Goal: Share content

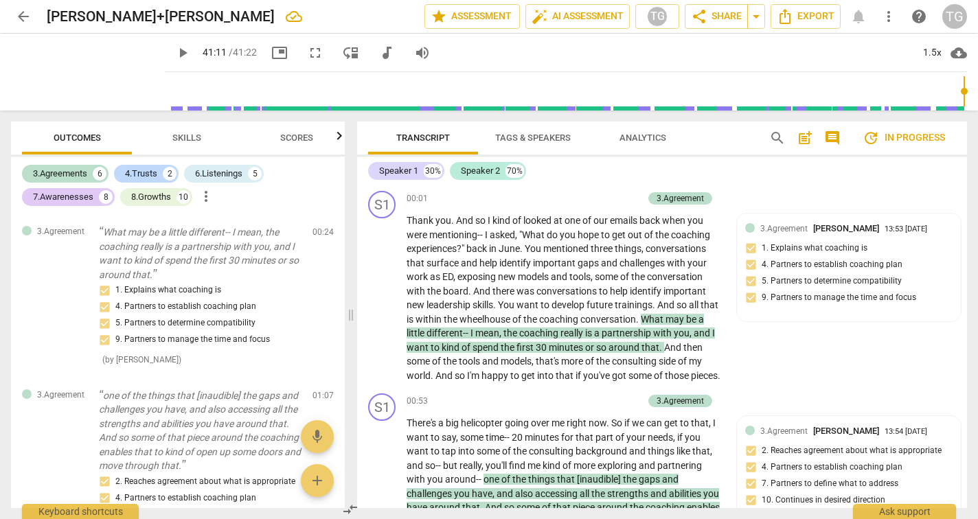
scroll to position [8801, 0]
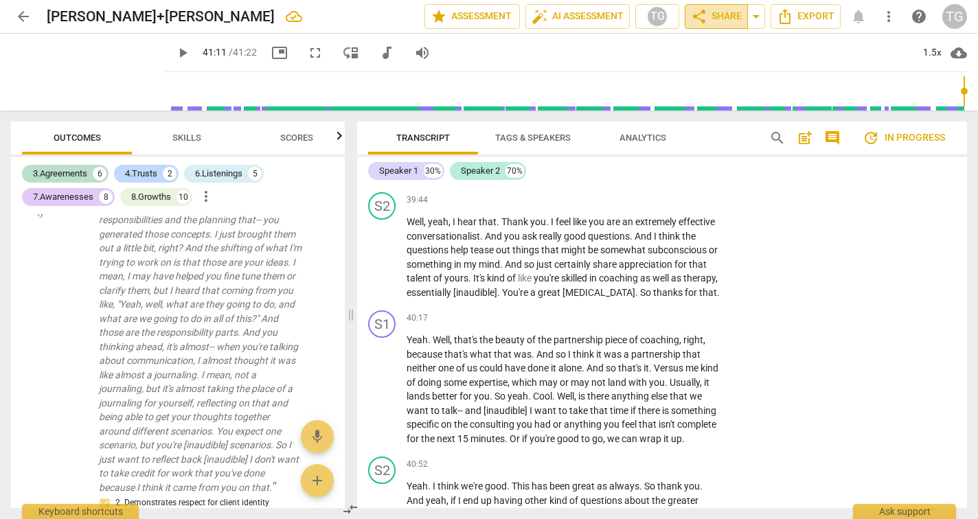
click at [706, 16] on span "share" at bounding box center [699, 16] width 16 height 16
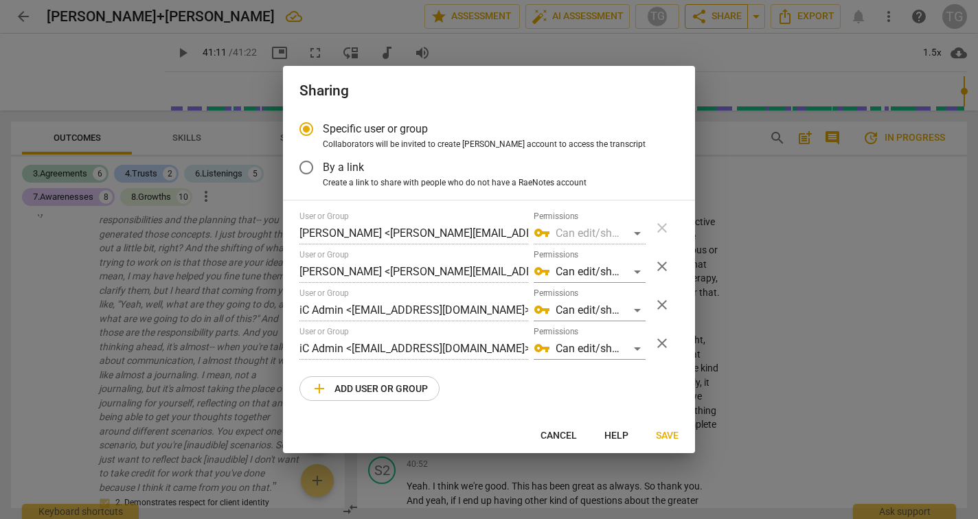
radio input "false"
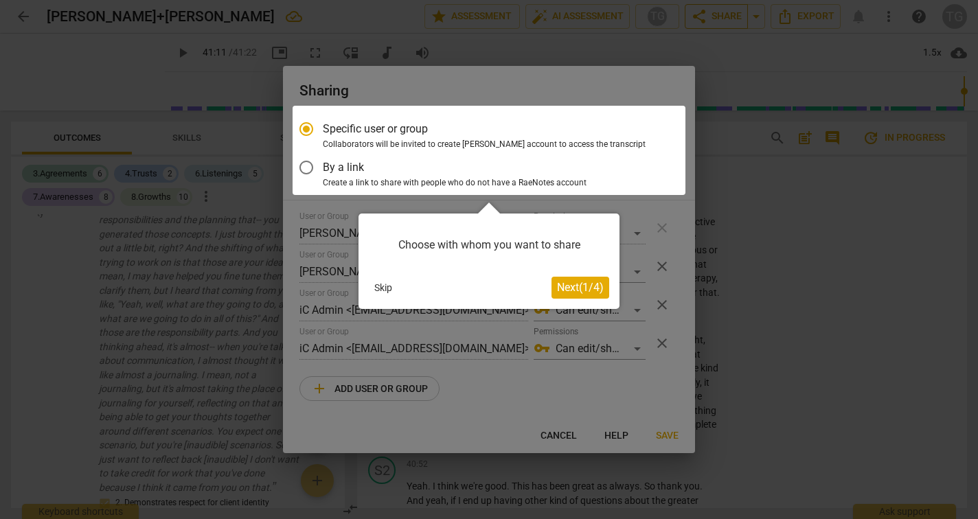
type input "2472"
click at [586, 289] on span "Next ( 1 / 4 )" at bounding box center [580, 287] width 47 height 13
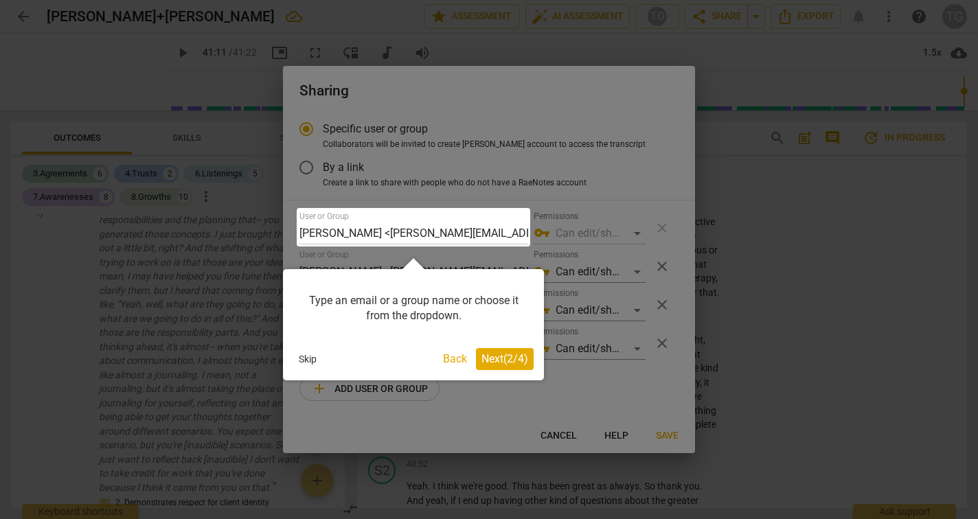
click at [503, 260] on div "Type an email or a group name or choose it from the dropdown. Skip Back Next ( …" at bounding box center [413, 319] width 261 height 122
click at [590, 274] on div at bounding box center [489, 259] width 978 height 519
click at [458, 241] on div at bounding box center [413, 227] width 233 height 38
click at [448, 259] on div "Type an email or a group name or choose it from the dropdown. Skip Back Next ( …" at bounding box center [413, 319] width 261 height 122
click at [497, 366] on button "Next ( 2 / 4 )" at bounding box center [505, 359] width 58 height 22
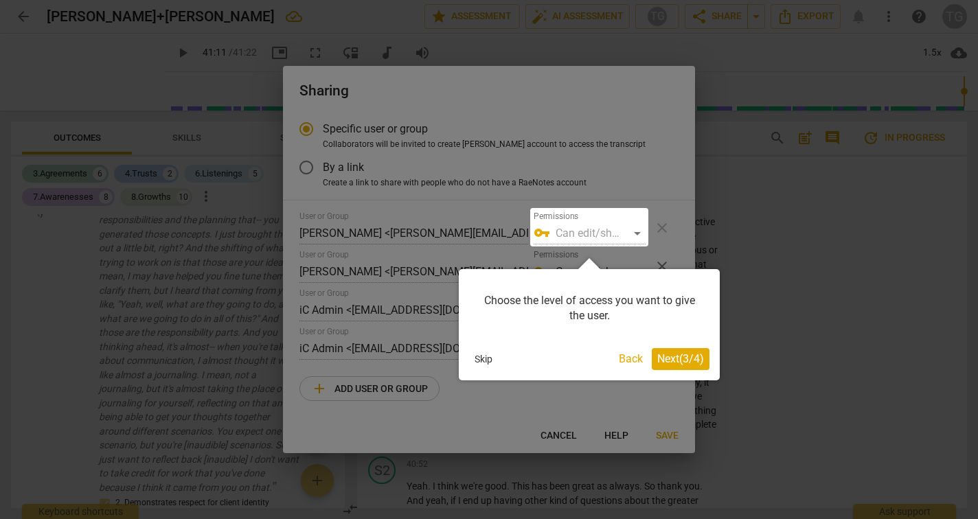
click at [496, 360] on button "Skip" at bounding box center [483, 359] width 29 height 21
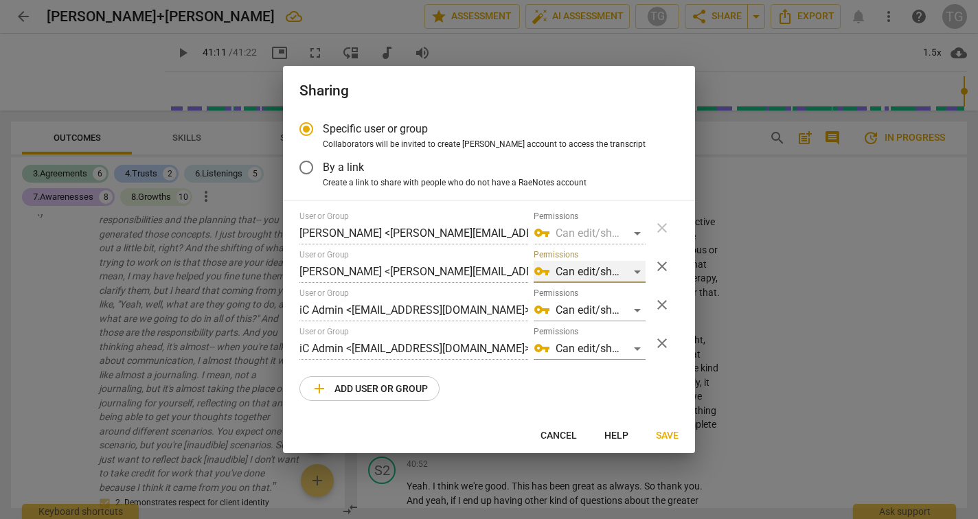
click at [636, 269] on div "vpn_key Can edit/share" at bounding box center [589, 272] width 112 height 22
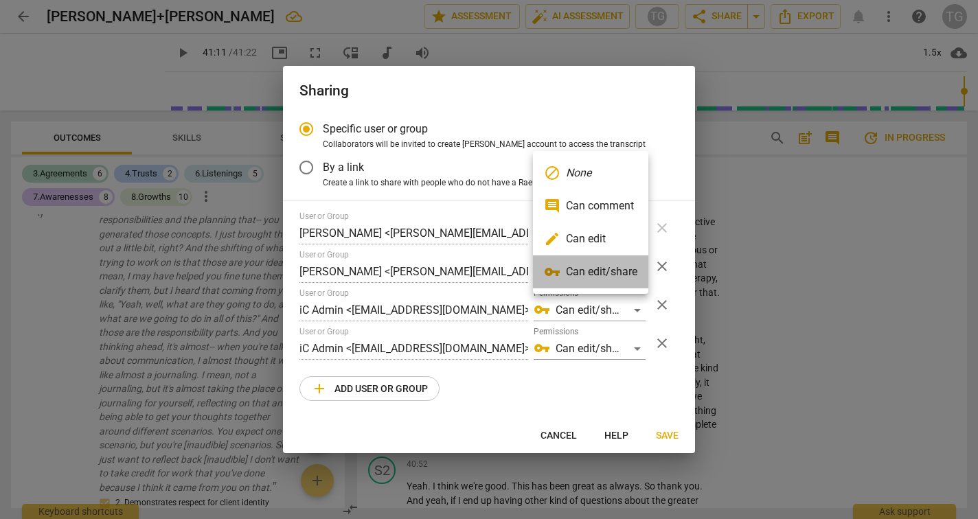
click at [619, 272] on li "vpn_key Can edit/share" at bounding box center [590, 271] width 115 height 33
radio input "false"
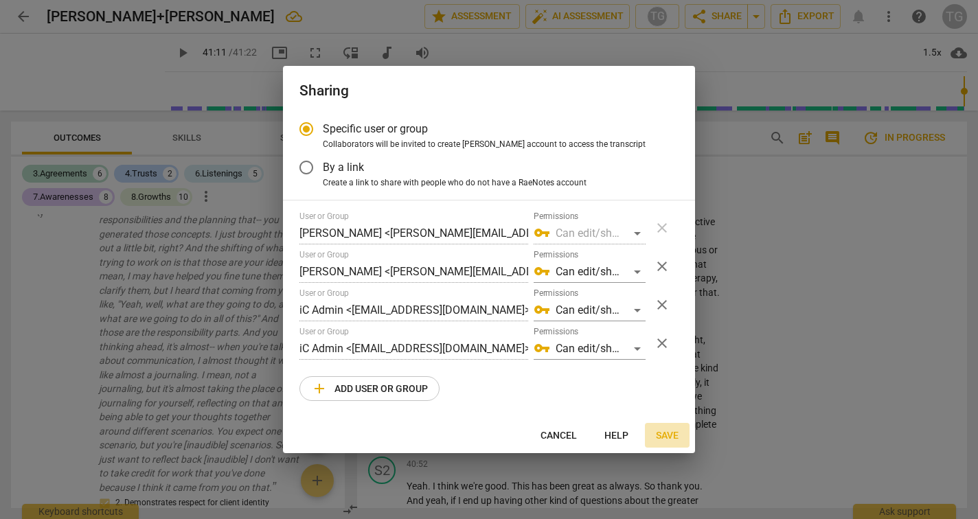
click at [673, 437] on span "Save" at bounding box center [667, 436] width 23 height 14
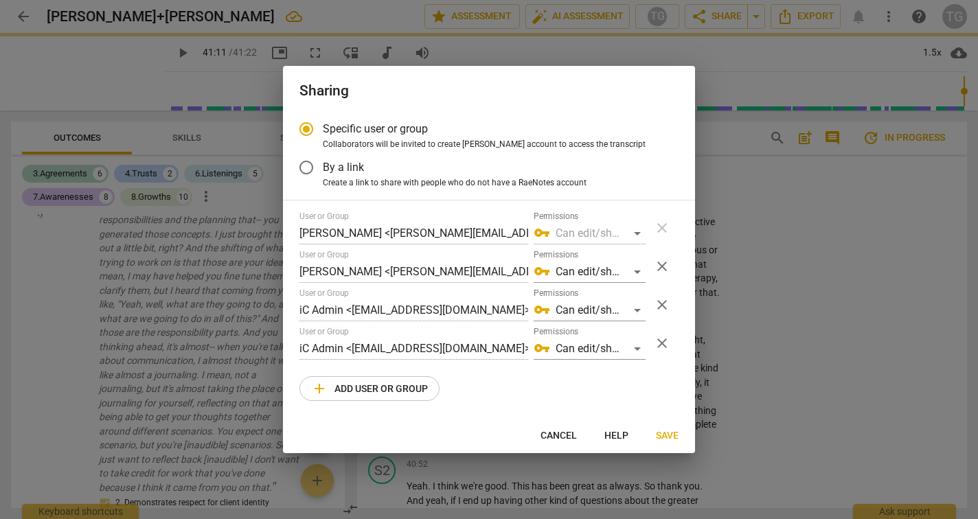
type input "2472"
radio input "false"
